Goal: Check status: Check status

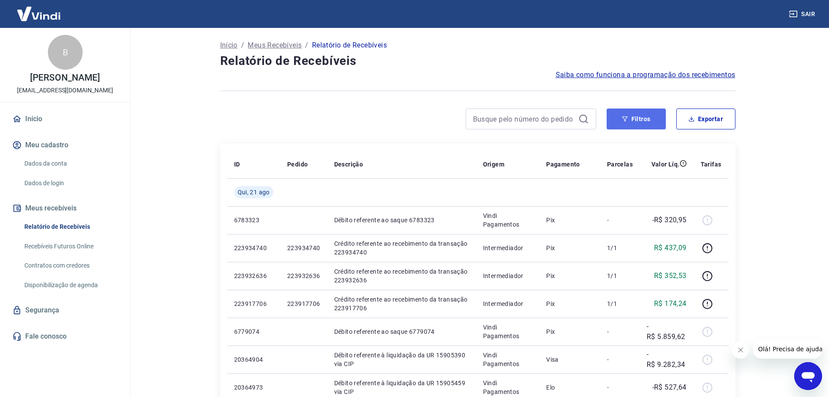
click at [612, 124] on button "Filtros" at bounding box center [636, 118] width 59 height 21
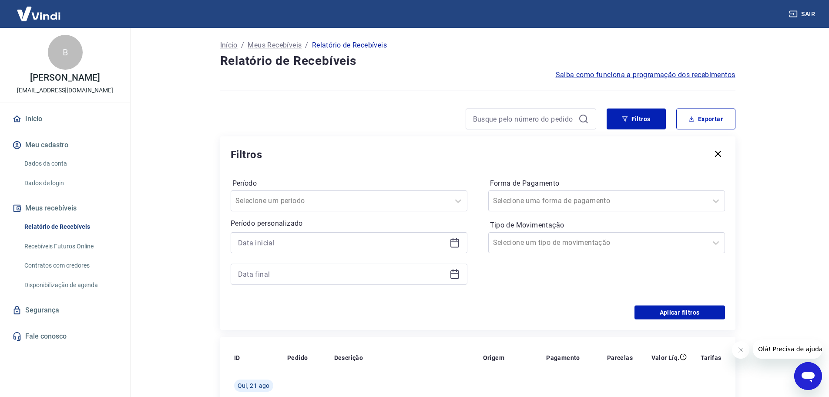
click at [454, 243] on icon at bounding box center [455, 242] width 10 height 10
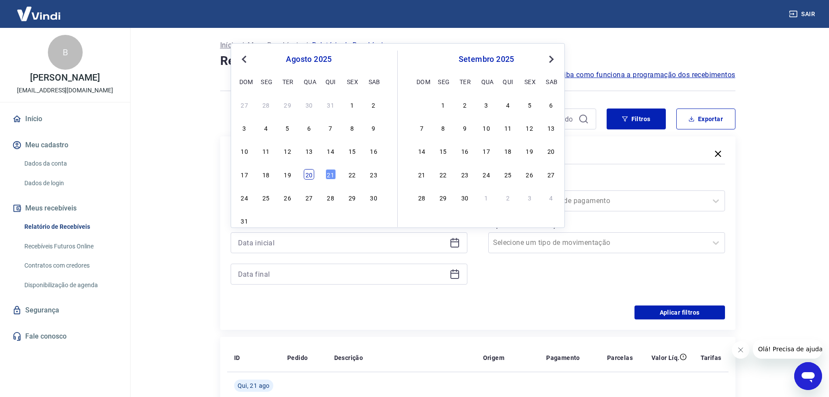
click at [313, 172] on div "20" at bounding box center [309, 174] width 10 height 10
type input "[DATE]"
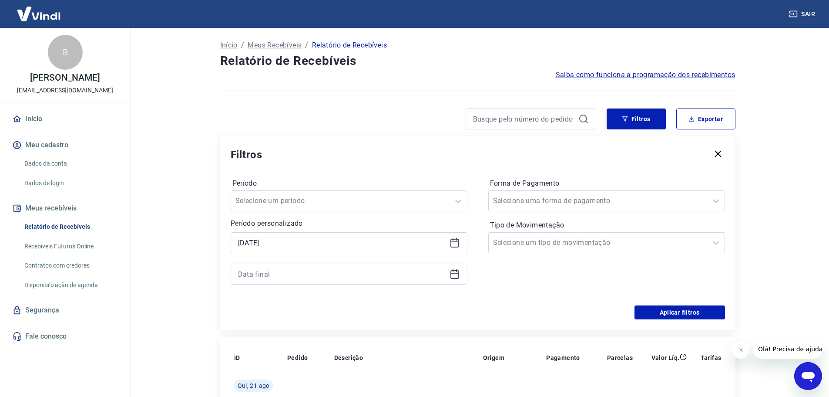
click at [455, 276] on icon at bounding box center [455, 274] width 10 height 10
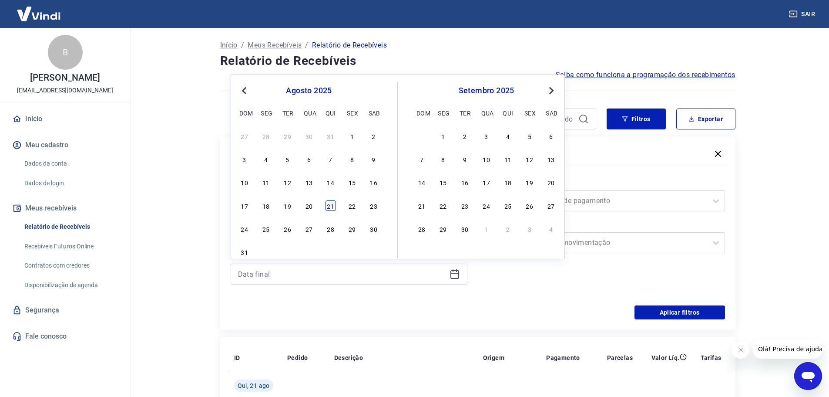
drag, startPoint x: 333, startPoint y: 205, endPoint x: 527, endPoint y: 172, distance: 196.7
click at [333, 205] on div "21" at bounding box center [331, 205] width 10 height 10
type input "[DATE]"
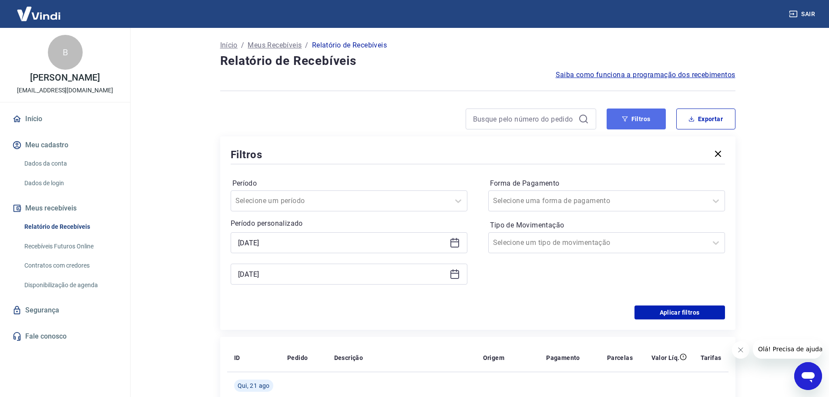
click at [622, 121] on icon "button" at bounding box center [625, 119] width 6 height 6
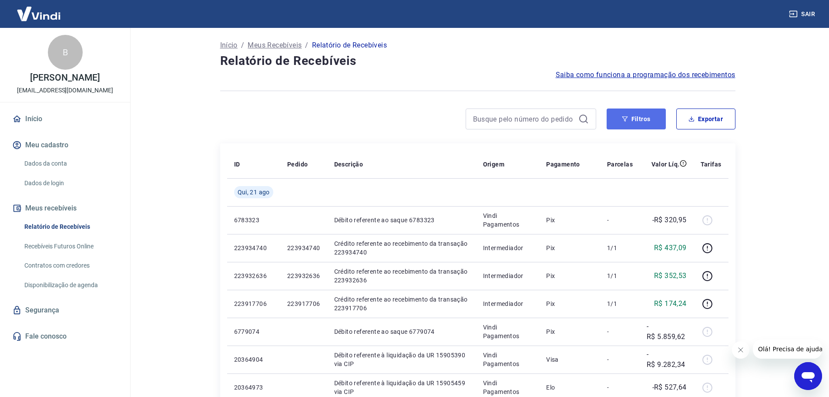
click at [616, 122] on button "Filtros" at bounding box center [636, 118] width 59 height 21
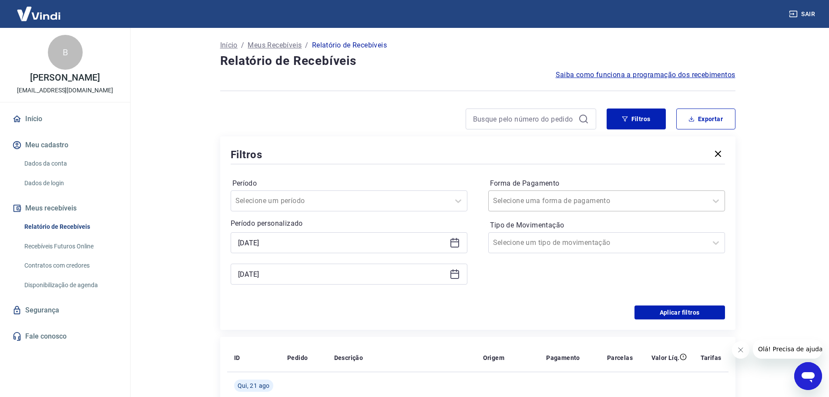
click at [574, 201] on div at bounding box center [598, 201] width 210 height 12
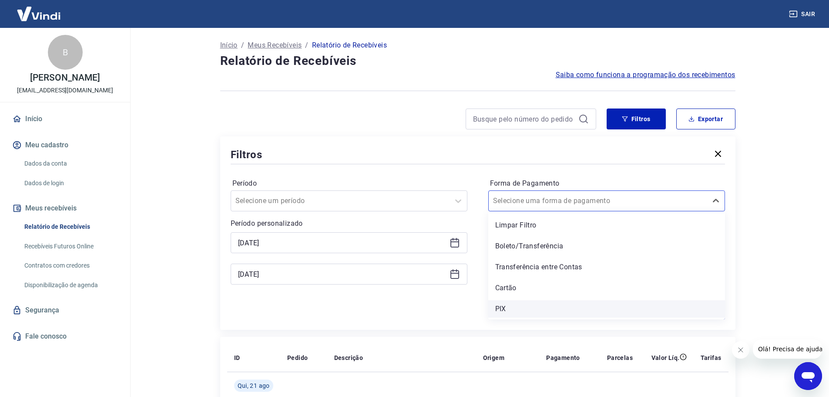
click at [510, 303] on div "PIX" at bounding box center [606, 308] width 237 height 17
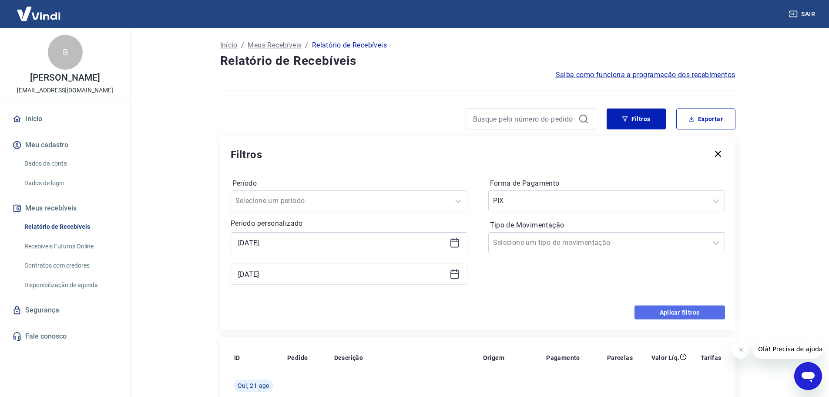
click at [685, 311] on button "Aplicar filtros" at bounding box center [680, 312] width 91 height 14
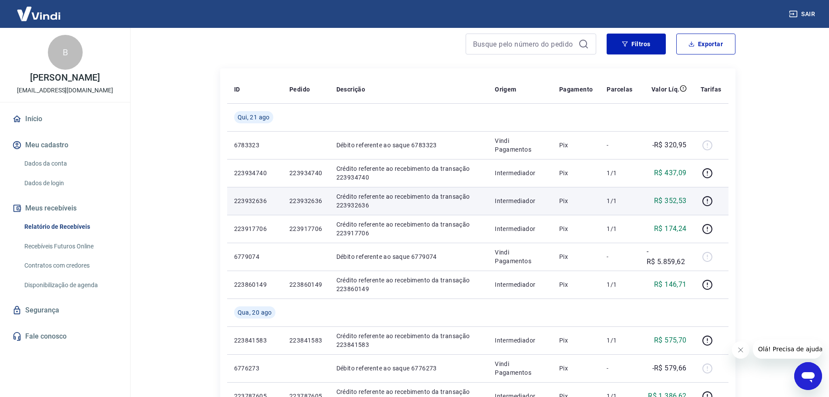
scroll to position [87, 0]
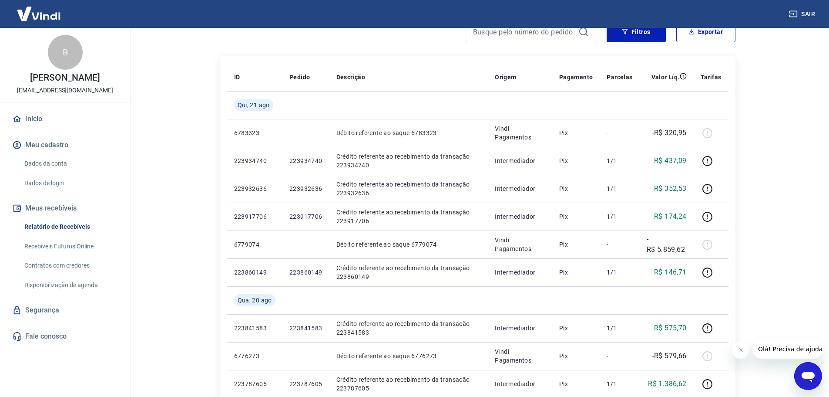
click at [735, 350] on button "Fechar mensagem da empresa" at bounding box center [740, 349] width 17 height 17
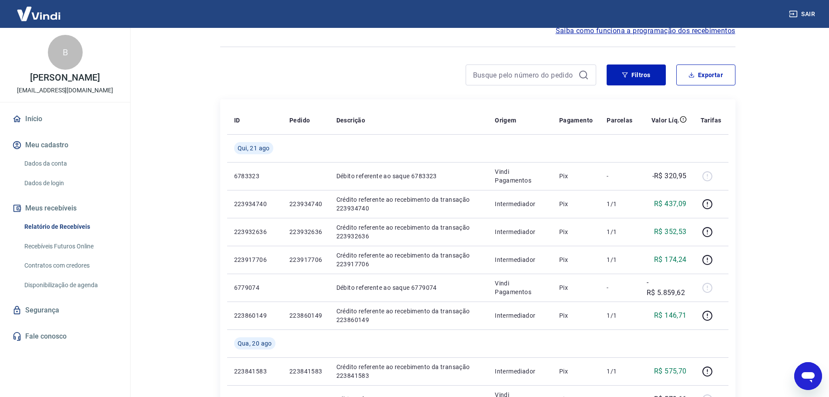
scroll to position [0, 0]
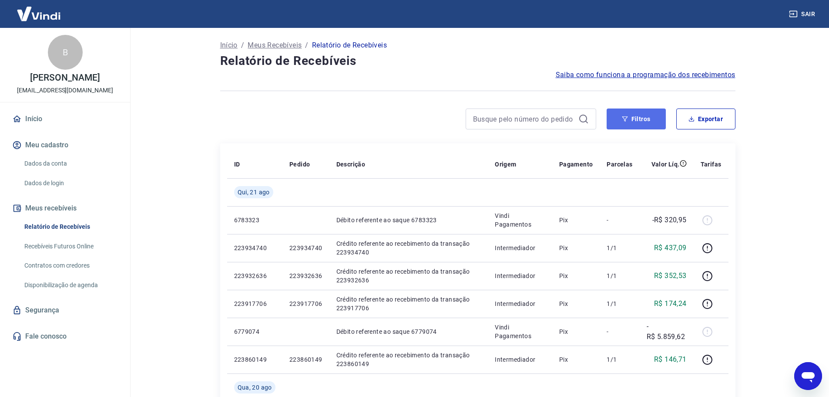
click at [634, 111] on button "Filtros" at bounding box center [636, 118] width 59 height 21
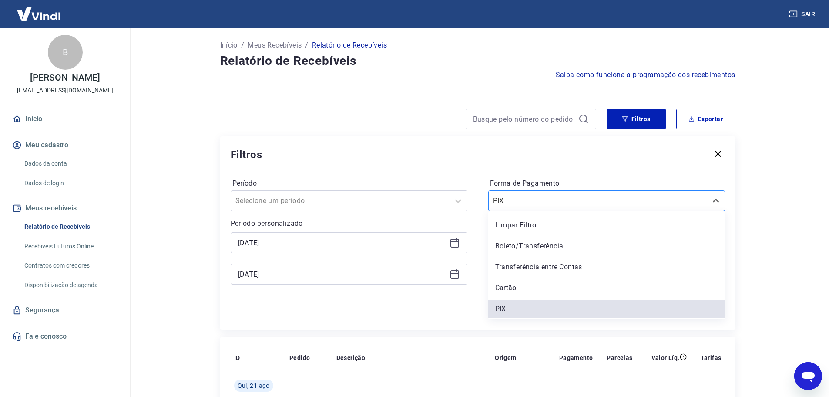
click at [609, 204] on div at bounding box center [598, 201] width 210 height 12
click at [532, 249] on div "Boleto/Transferência" at bounding box center [606, 245] width 237 height 17
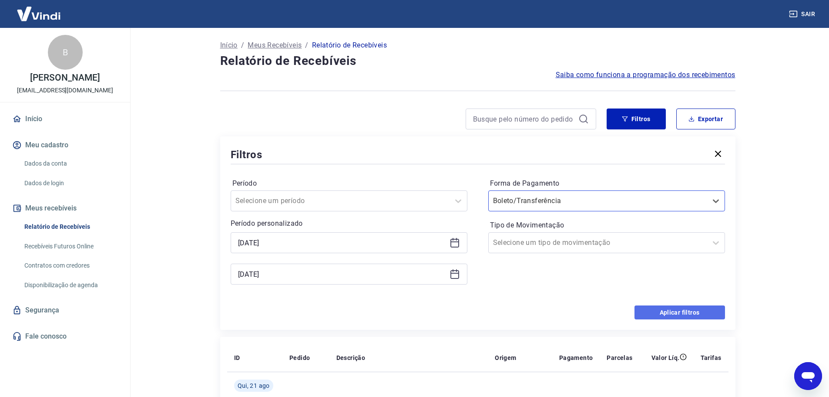
click at [652, 314] on button "Aplicar filtros" at bounding box center [680, 312] width 91 height 14
